Goal: Task Accomplishment & Management: Manage account settings

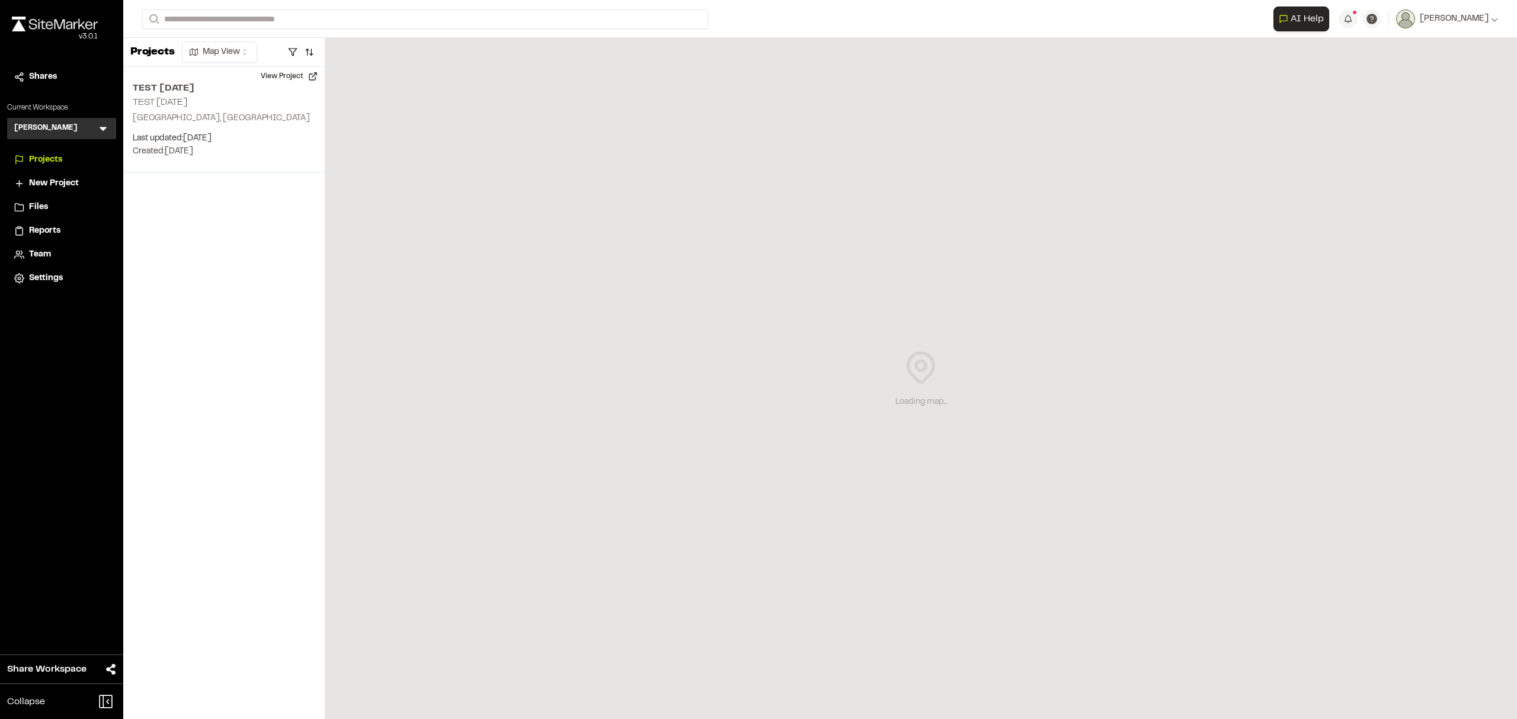
click at [104, 130] on icon at bounding box center [103, 129] width 12 height 12
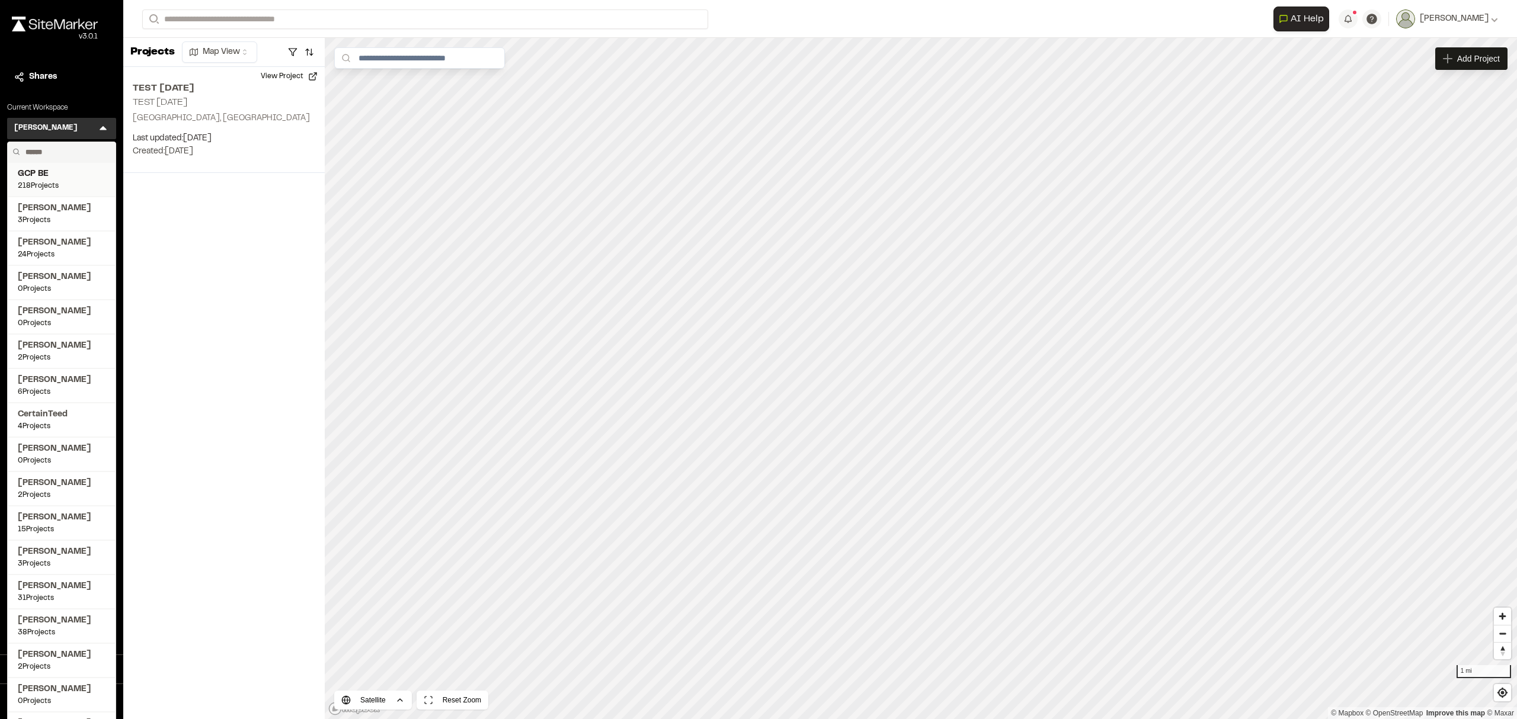
click at [86, 174] on span "GCP BE" at bounding box center [62, 174] width 88 height 13
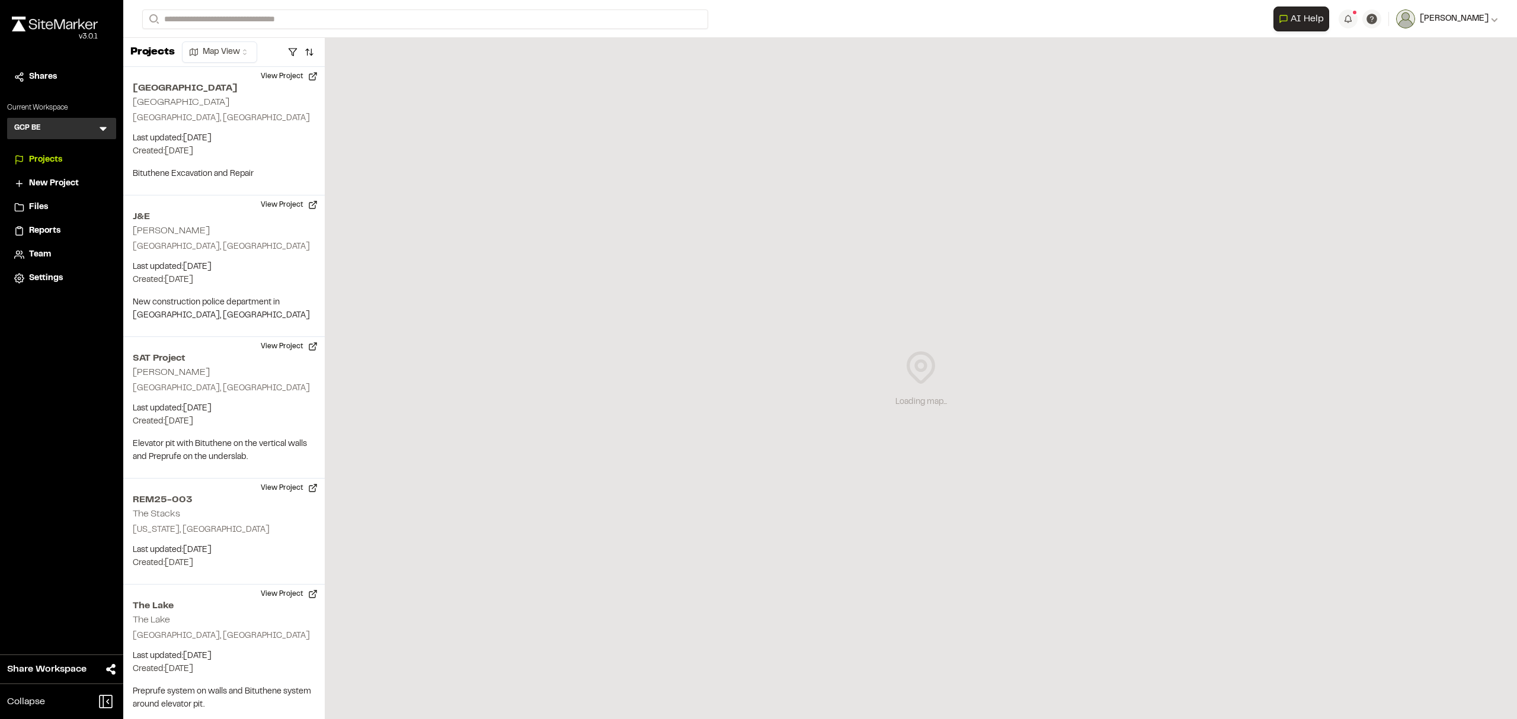
click at [1439, 13] on span "[PERSON_NAME]" at bounding box center [1453, 18] width 69 height 13
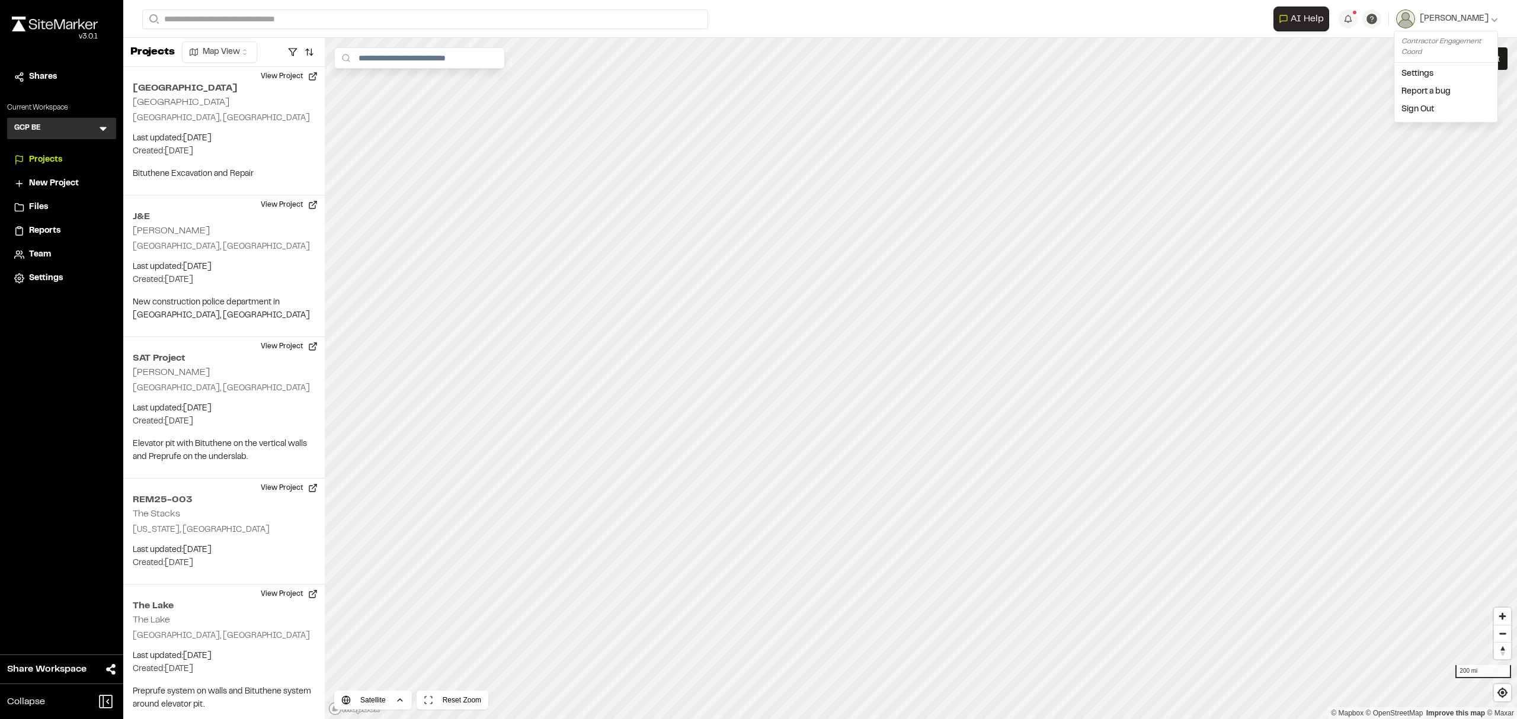
click at [44, 252] on span "Team" at bounding box center [40, 254] width 22 height 13
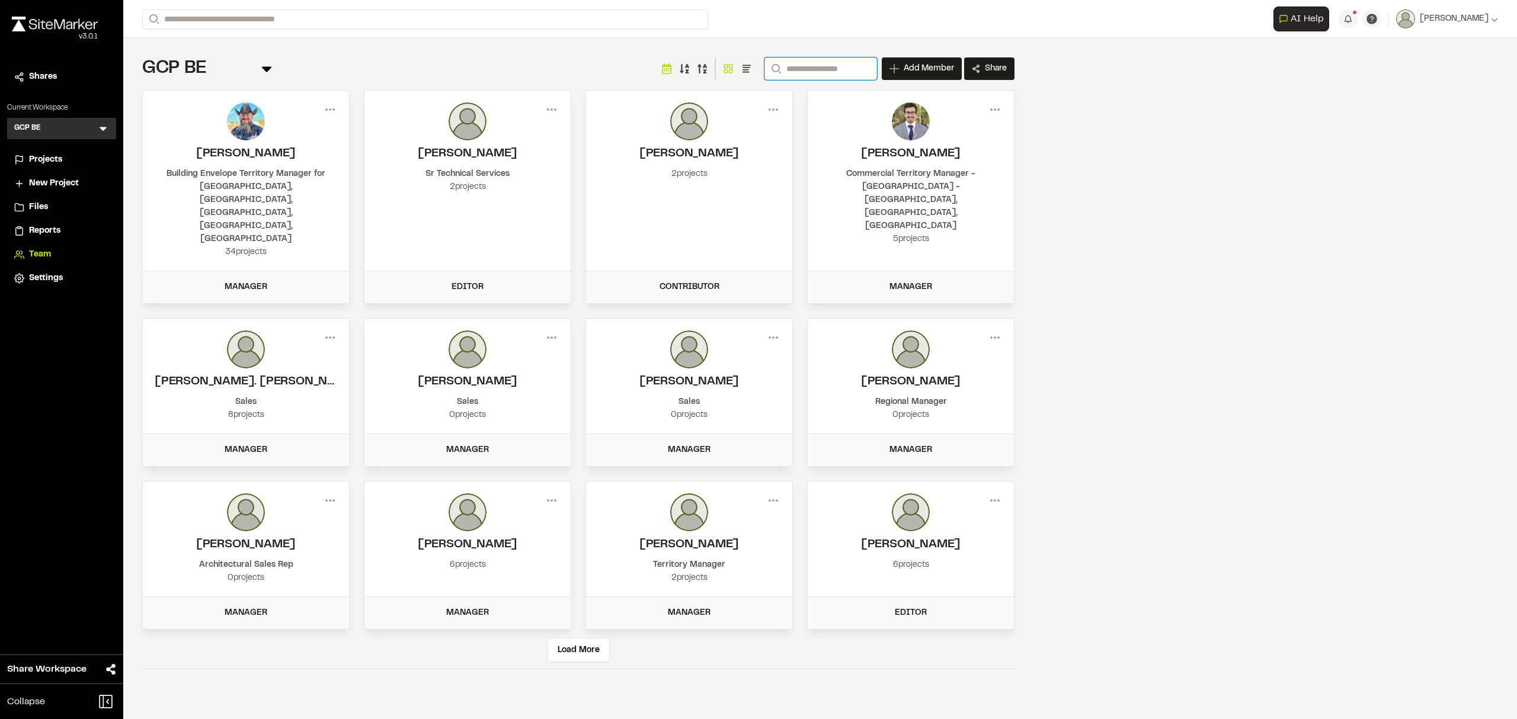
click at [794, 69] on input "Search" at bounding box center [820, 68] width 113 height 23
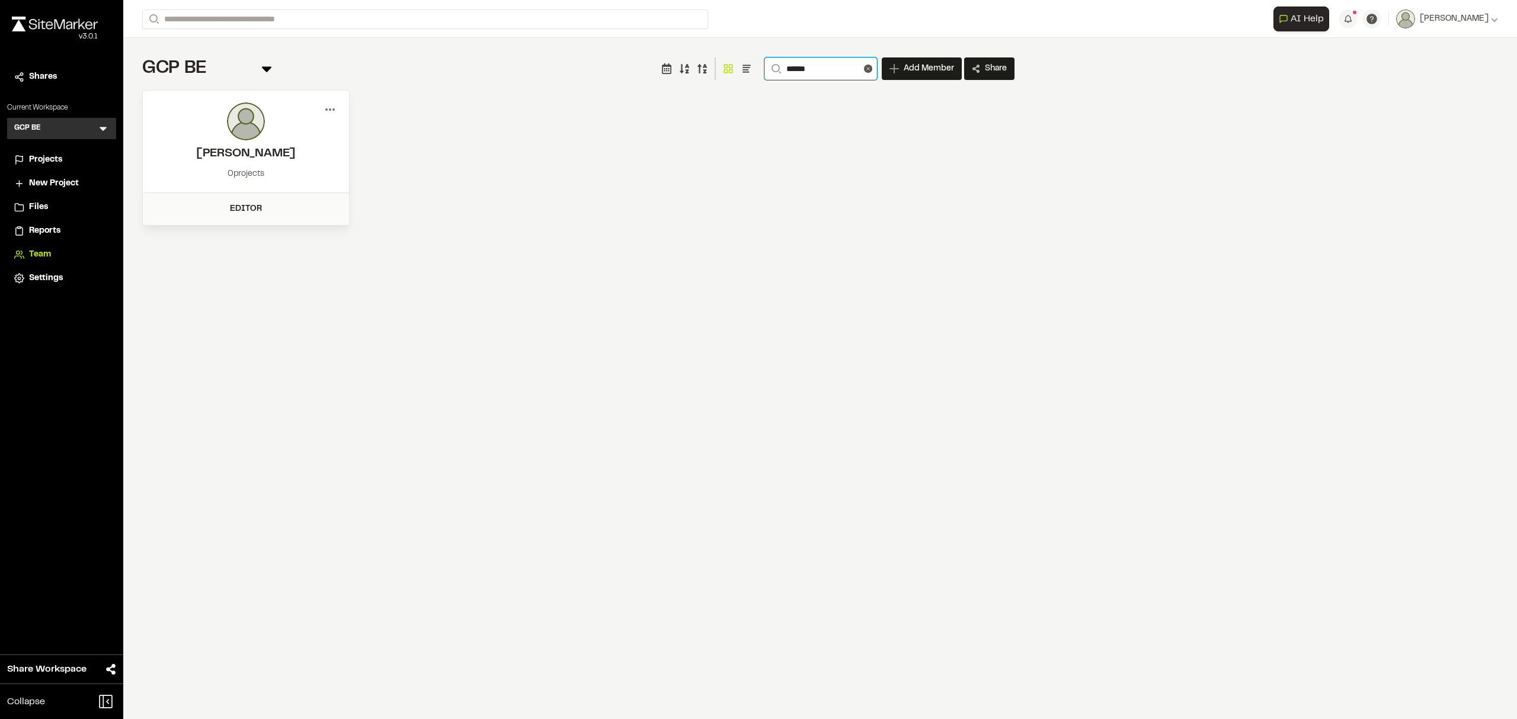
type input "******"
click at [328, 110] on icon at bounding box center [330, 109] width 19 height 19
click at [299, 129] on div "View" at bounding box center [287, 135] width 103 height 18
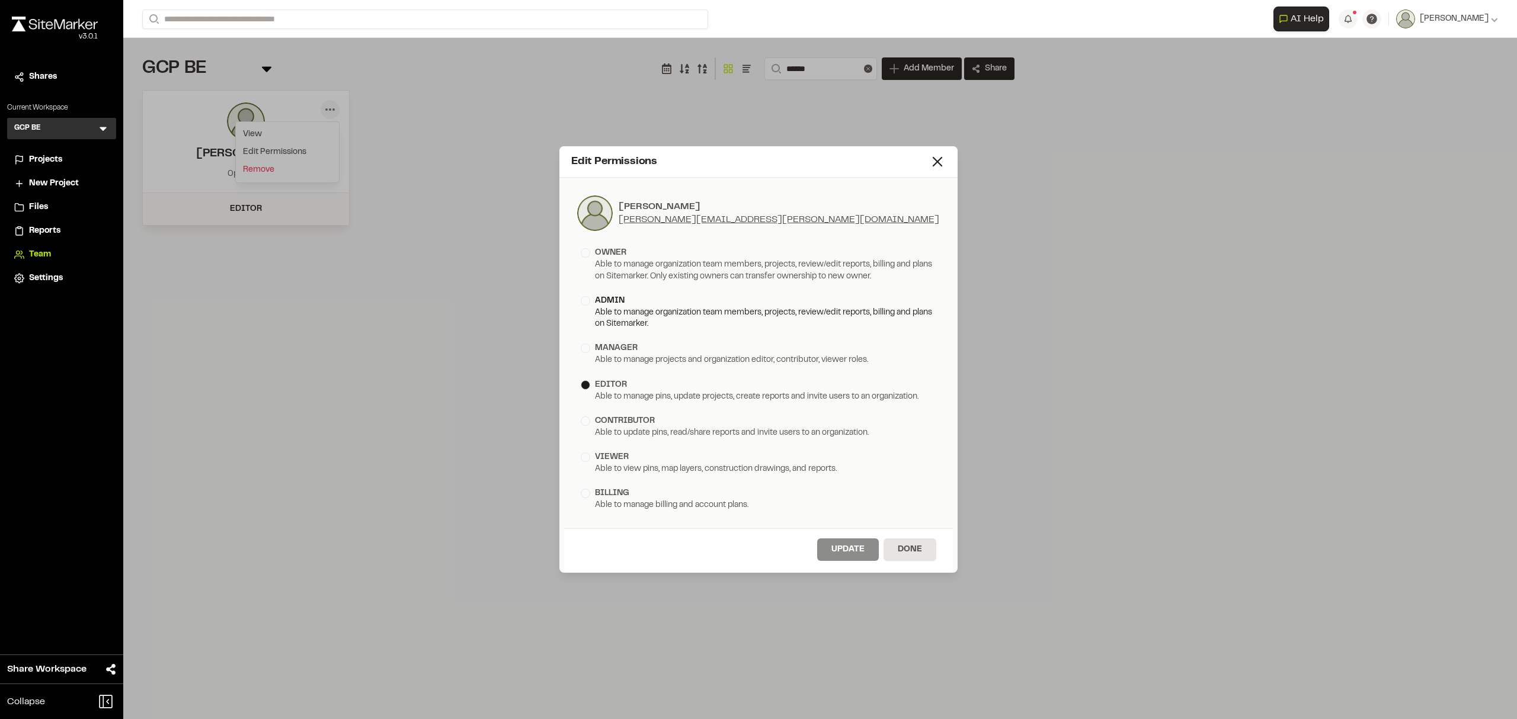
click at [593, 306] on div "admin" at bounding box center [758, 300] width 355 height 13
click at [851, 552] on button "Update" at bounding box center [848, 550] width 62 height 23
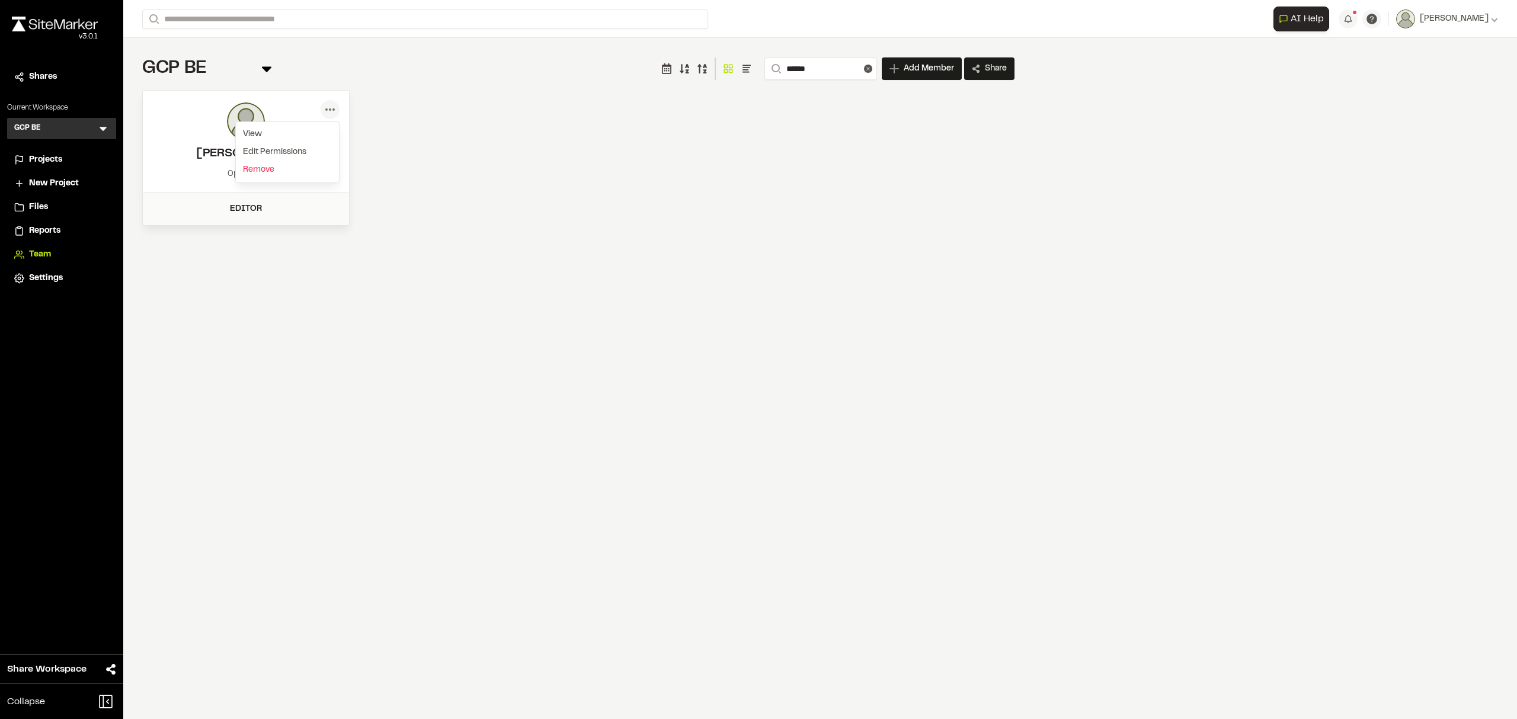
click at [385, 335] on div "**********" at bounding box center [819, 359] width 1393 height 719
click at [332, 107] on icon at bounding box center [330, 109] width 19 height 19
click at [283, 147] on div "Edit Permissions" at bounding box center [287, 152] width 103 height 18
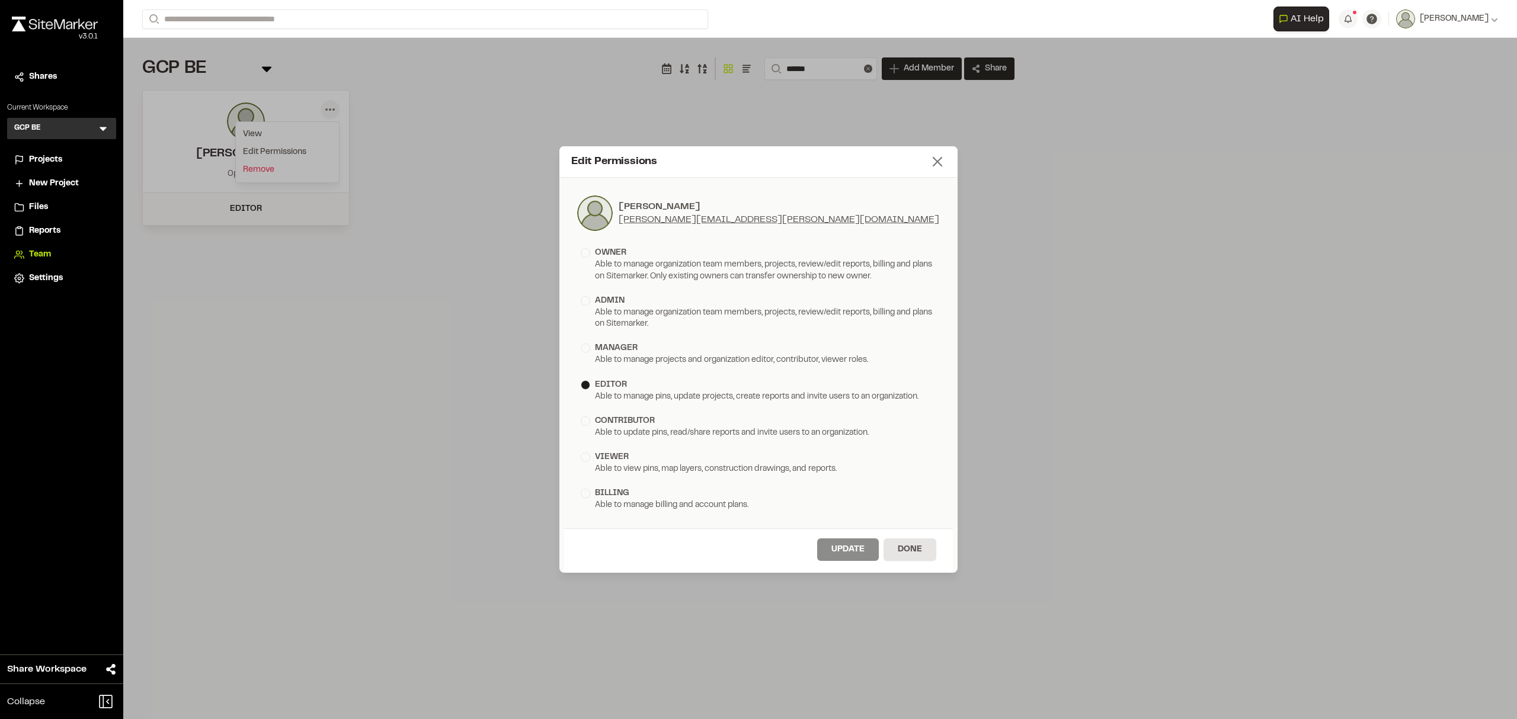
click at [937, 167] on icon at bounding box center [937, 161] width 17 height 17
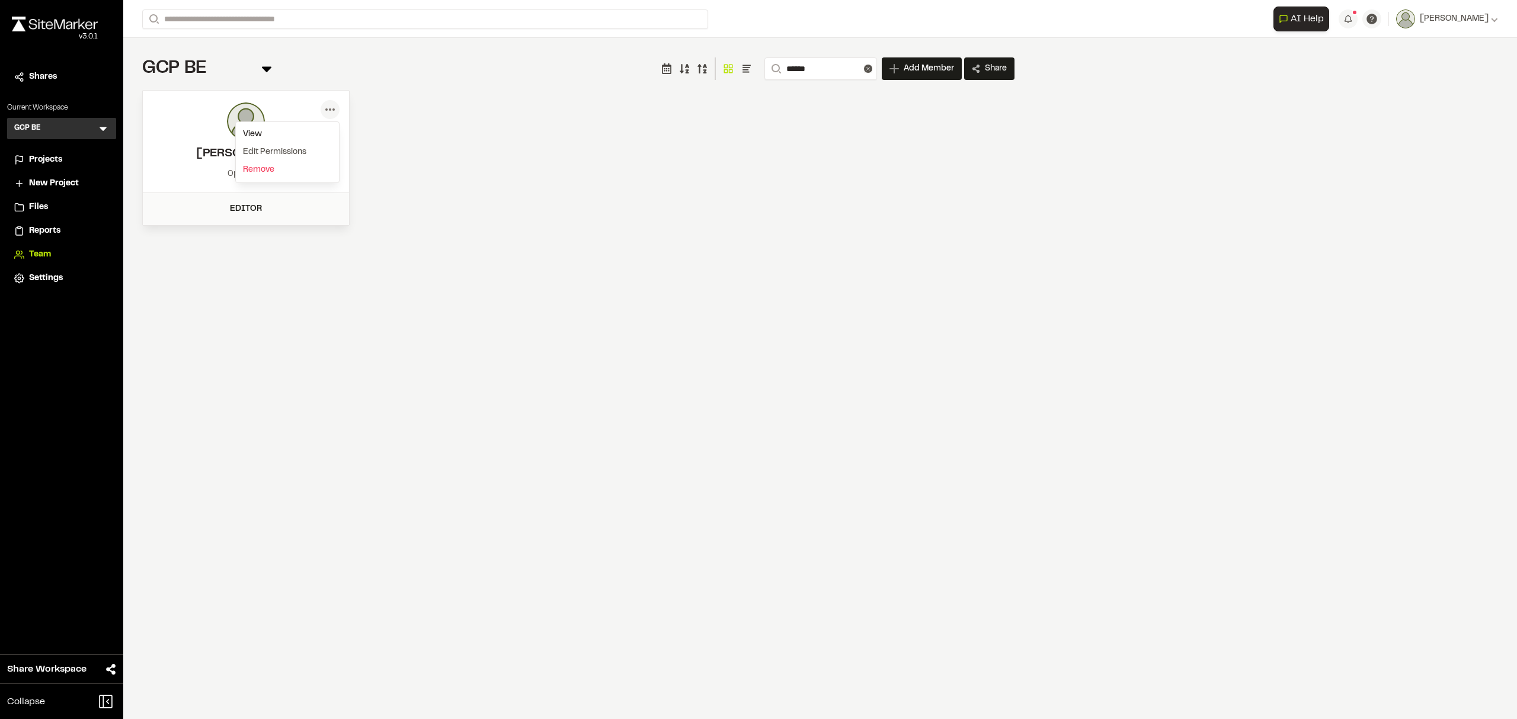
click at [307, 130] on div "View" at bounding box center [287, 135] width 103 height 18
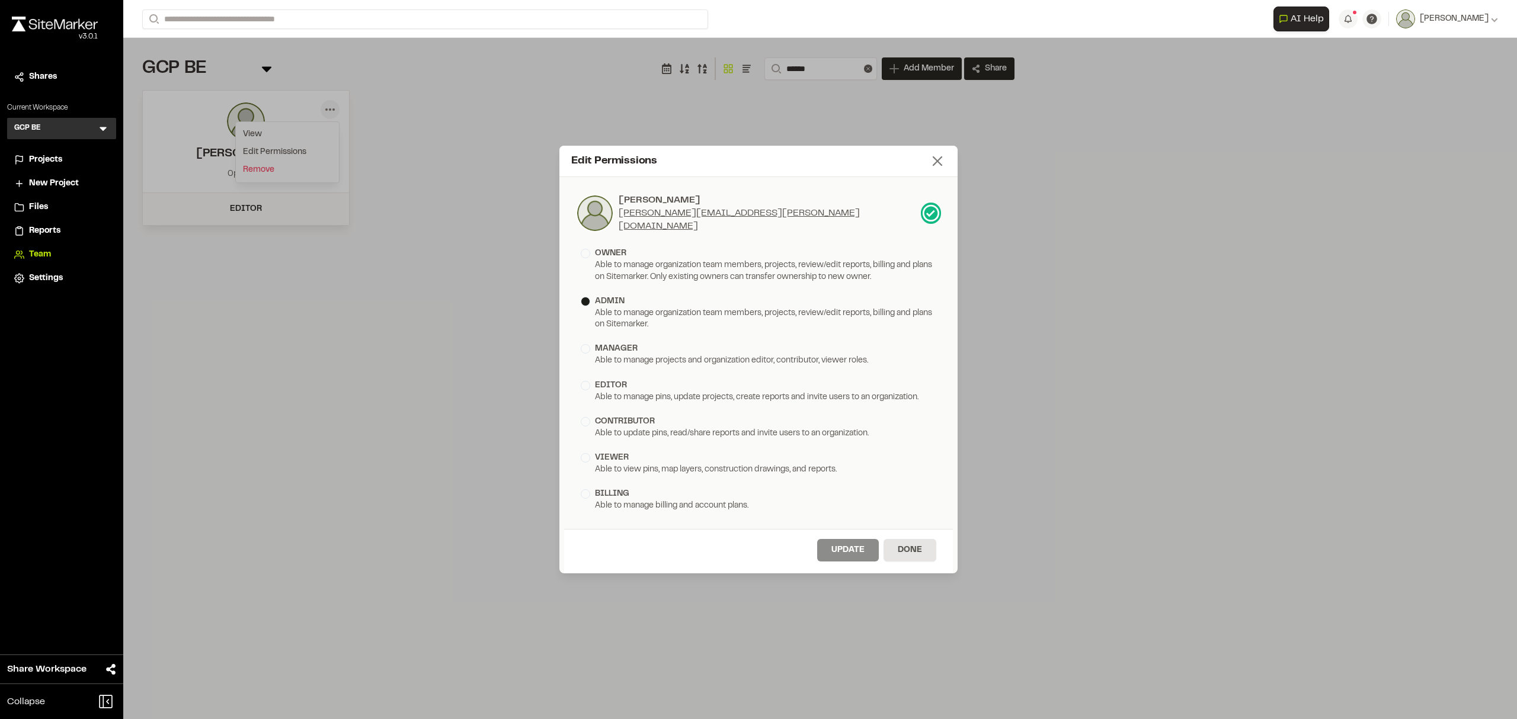
click at [932, 159] on icon at bounding box center [937, 161] width 17 height 17
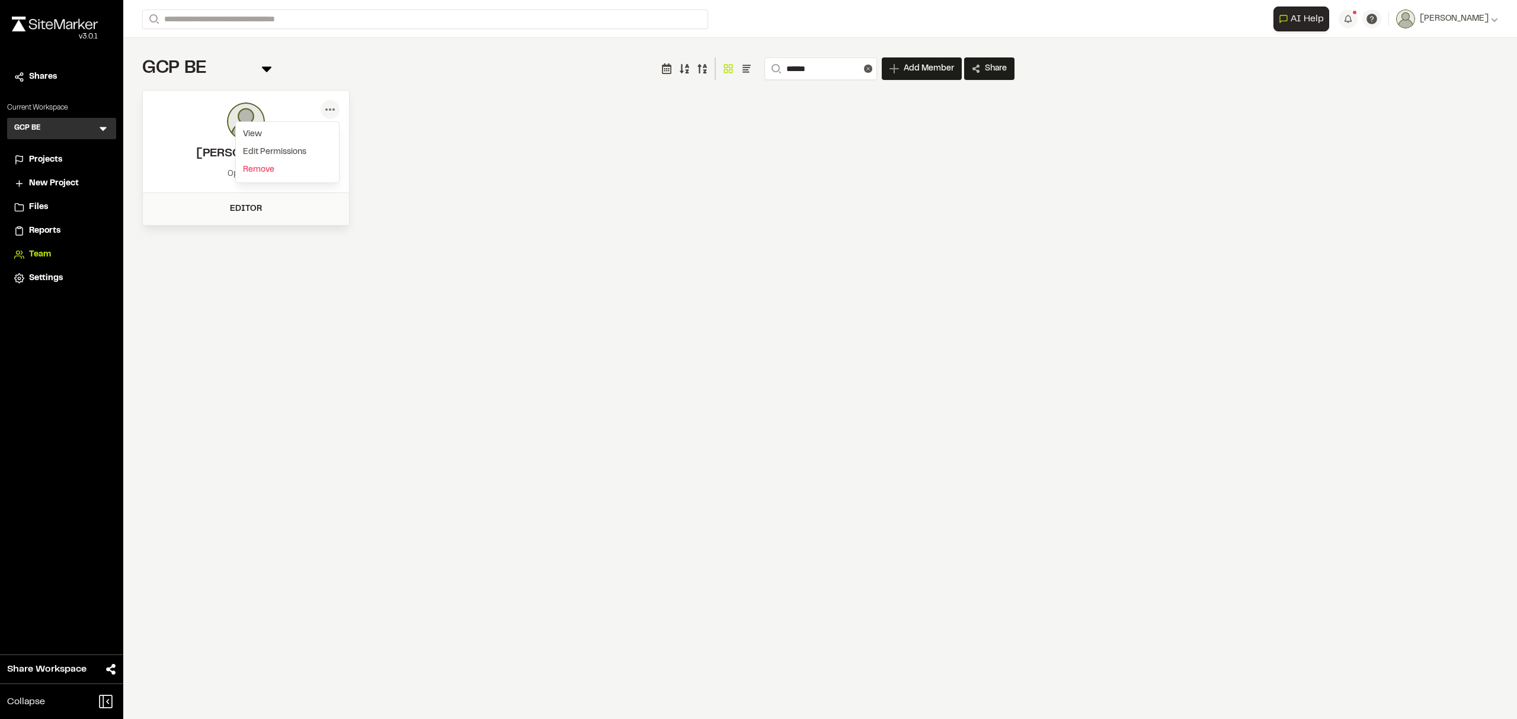
click at [462, 233] on div "GCP BE Team Menu Search ****** Add Member Invite New Team Member * Required Nam…" at bounding box center [578, 141] width 910 height 207
click at [328, 110] on icon at bounding box center [330, 109] width 19 height 19
click at [290, 131] on div "View" at bounding box center [287, 135] width 103 height 18
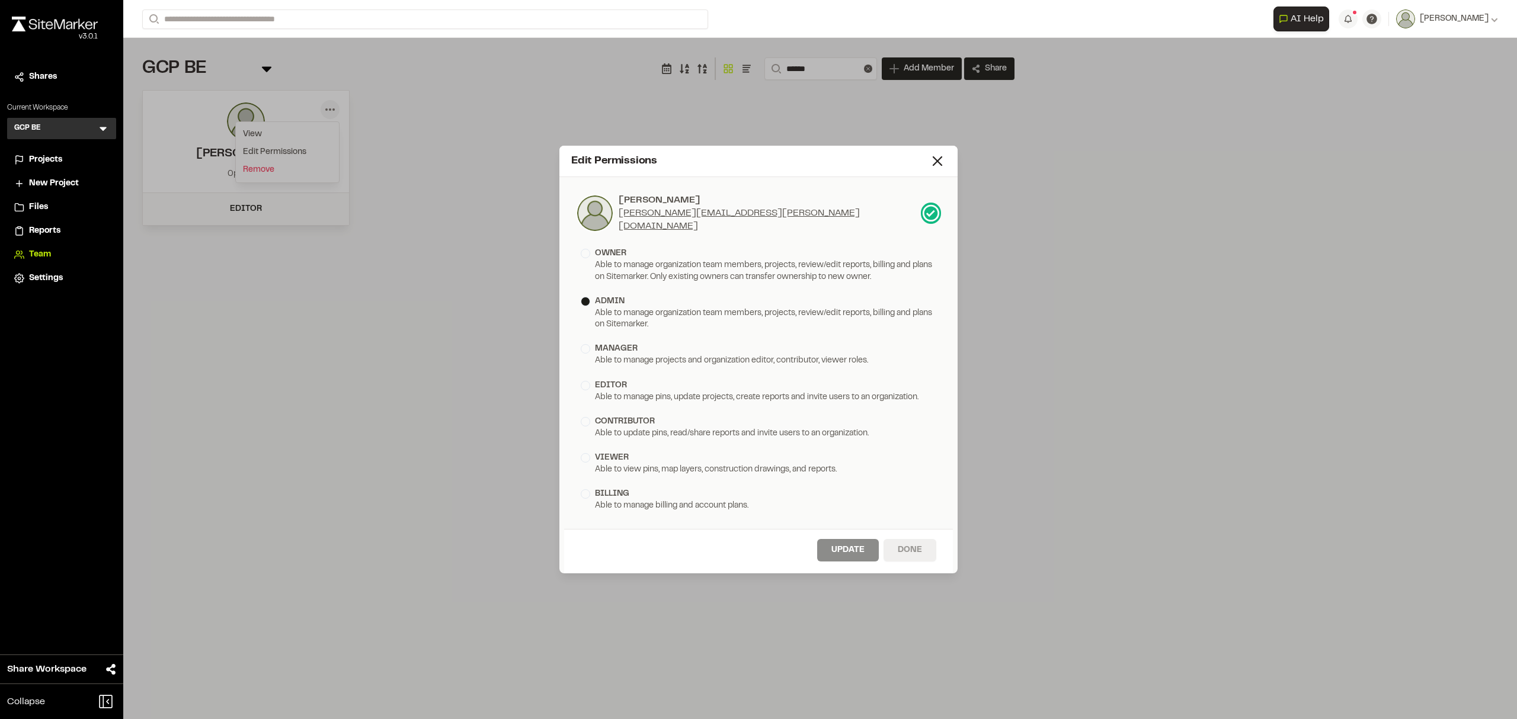
click at [897, 552] on button "Done" at bounding box center [909, 550] width 53 height 23
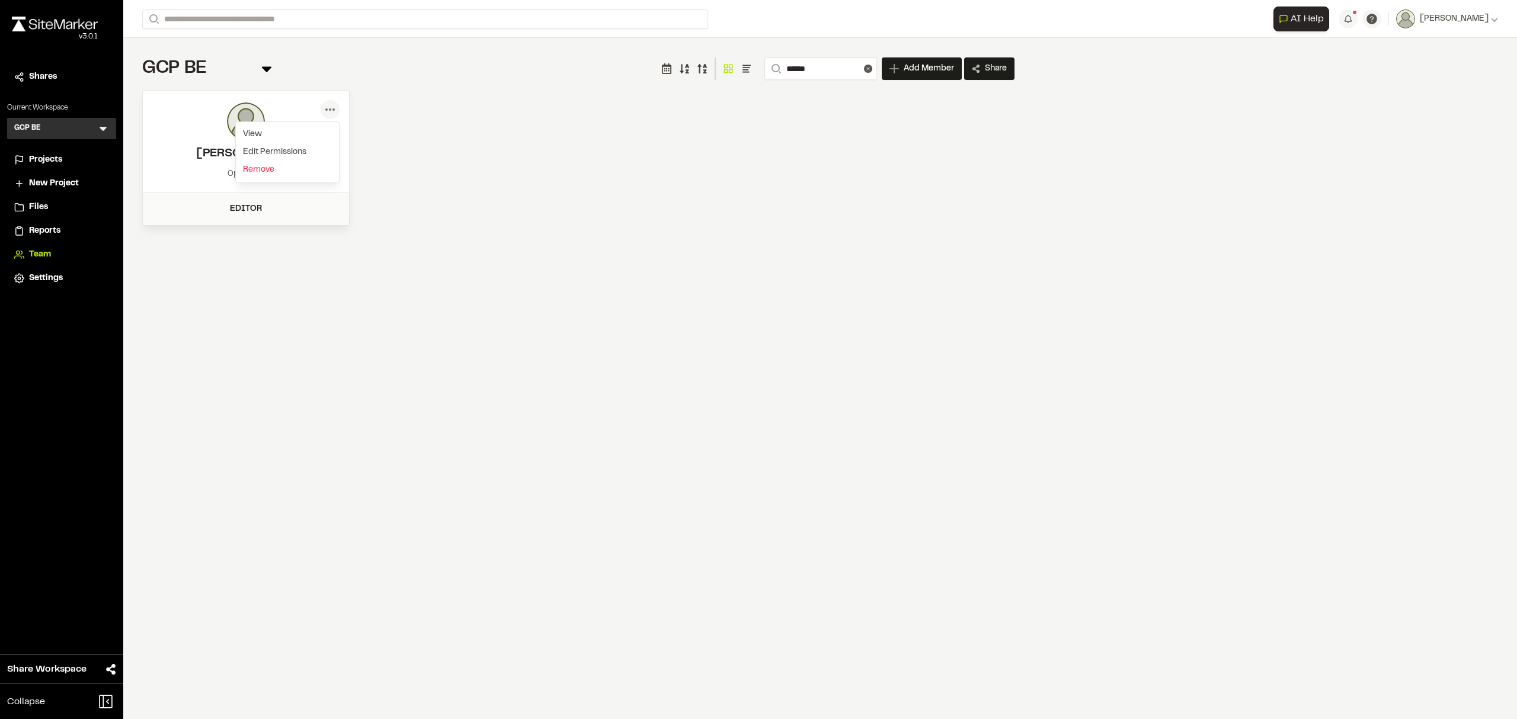
click at [696, 305] on div "**********" at bounding box center [819, 359] width 1393 height 719
click at [635, 254] on div "**********" at bounding box center [819, 359] width 1393 height 719
click at [103, 131] on icon at bounding box center [103, 129] width 12 height 12
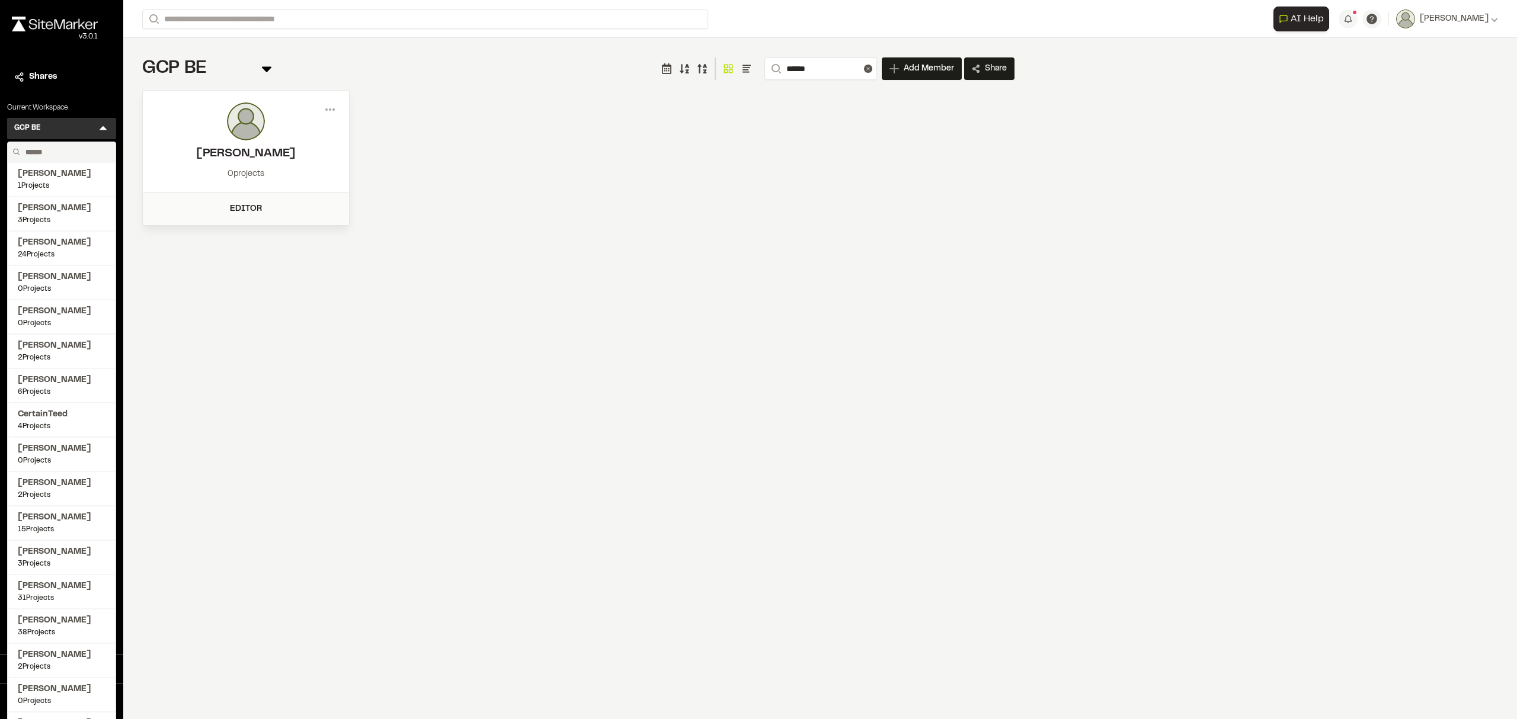
click at [103, 124] on icon at bounding box center [103, 129] width 12 height 12
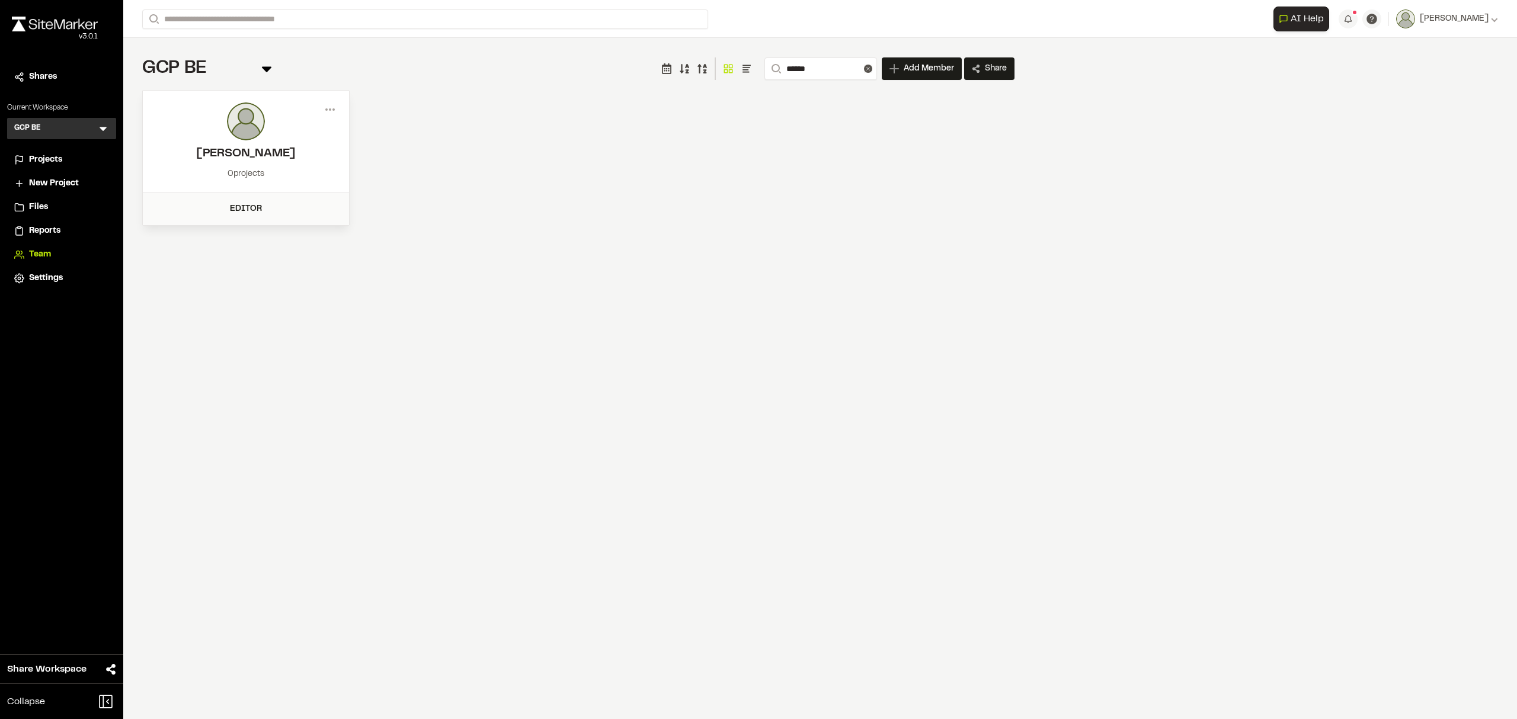
click at [92, 124] on div "GCP BE GB Menu [PERSON_NAME] 1 Projects [PERSON_NAME] 3 Projects [PERSON_NAME] …" at bounding box center [61, 128] width 109 height 21
click at [97, 128] on icon at bounding box center [103, 129] width 12 height 12
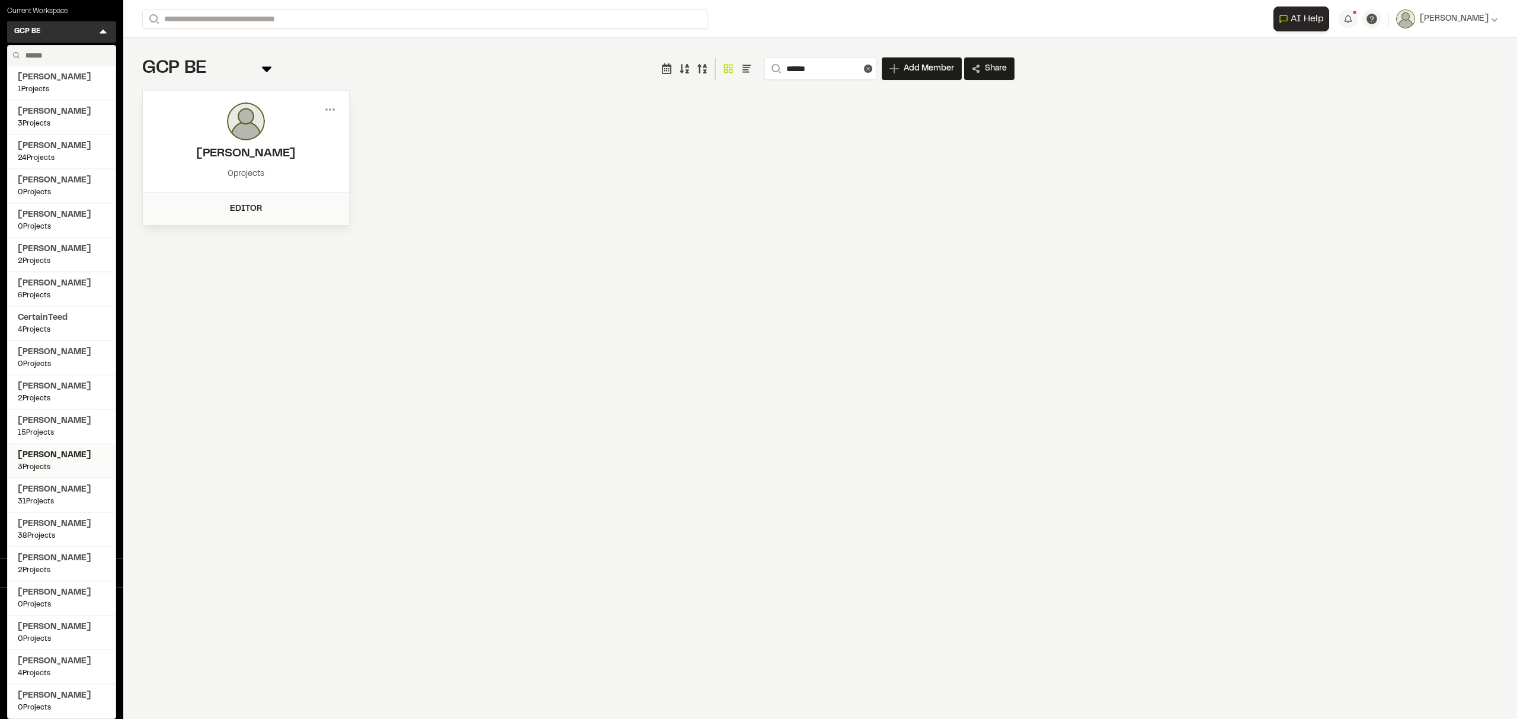
scroll to position [104, 0]
